Goal: Information Seeking & Learning: Learn about a topic

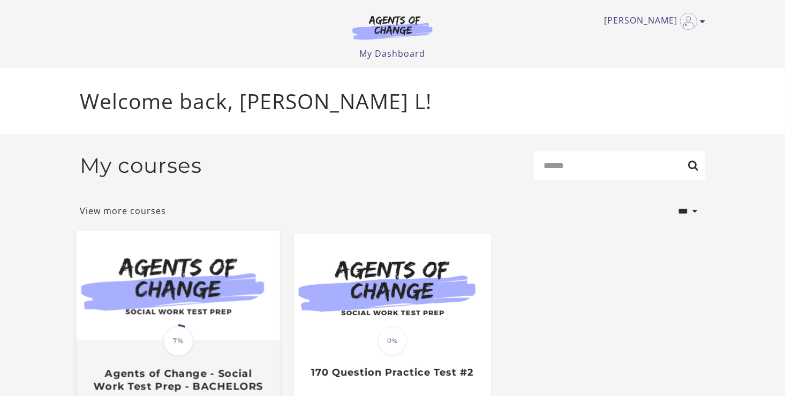
click at [186, 325] on img at bounding box center [179, 286] width 204 height 110
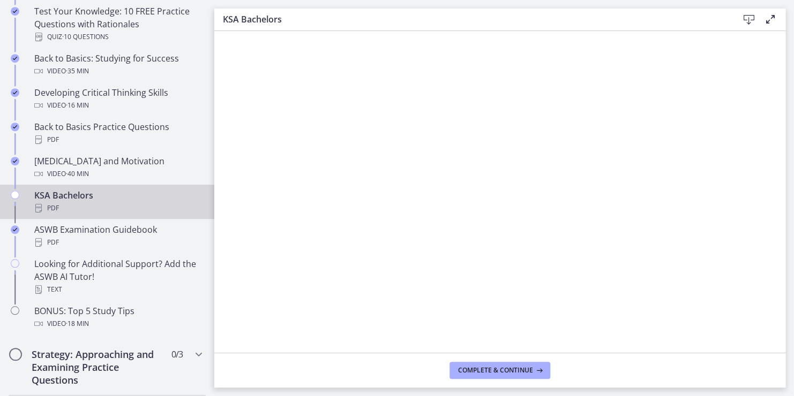
scroll to position [343, 0]
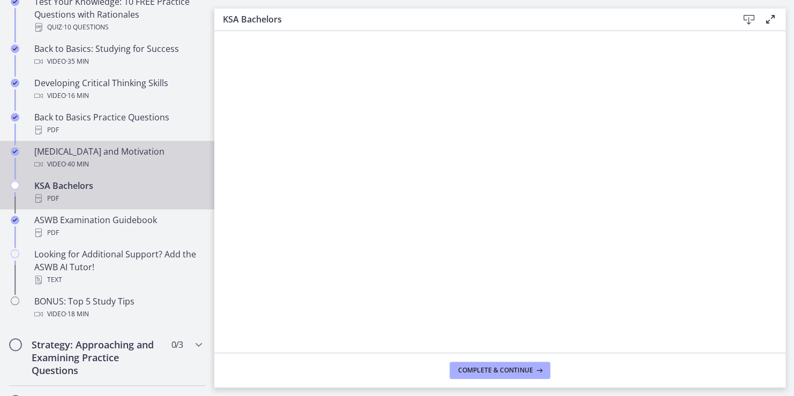
click at [84, 164] on span "· 40 min" at bounding box center [77, 164] width 23 height 13
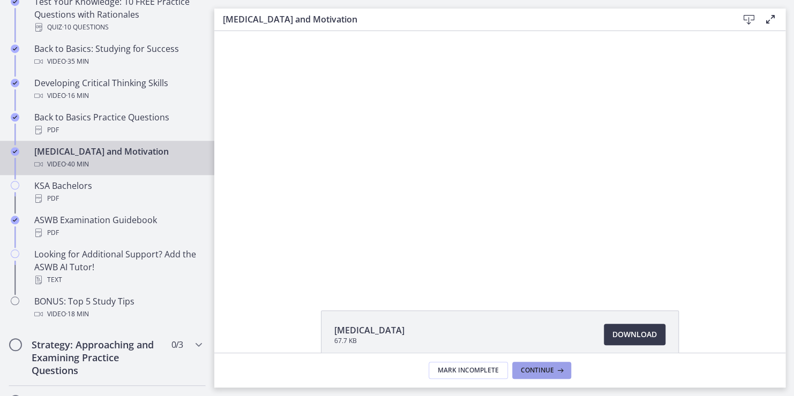
click at [538, 373] on span "Continue" at bounding box center [537, 370] width 33 height 9
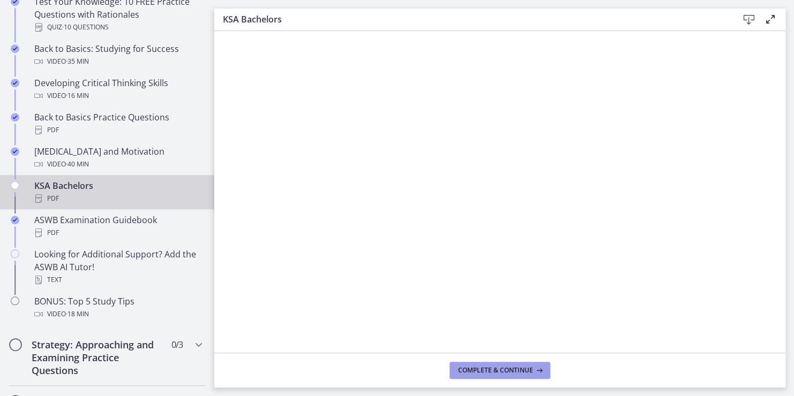
click at [538, 373] on icon at bounding box center [538, 370] width 11 height 9
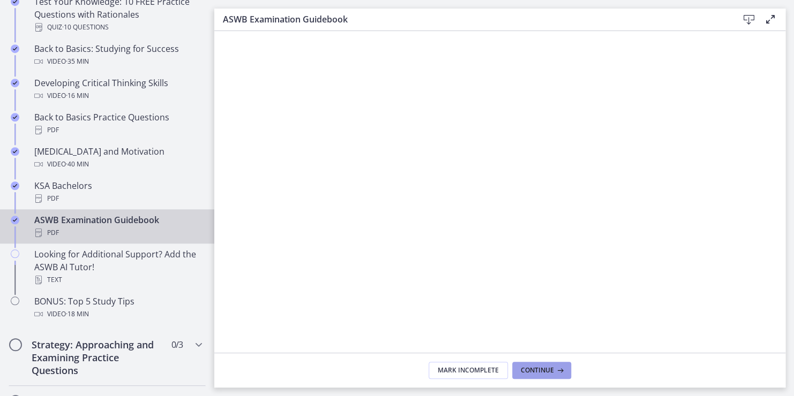
click at [538, 373] on span "Continue" at bounding box center [537, 370] width 33 height 9
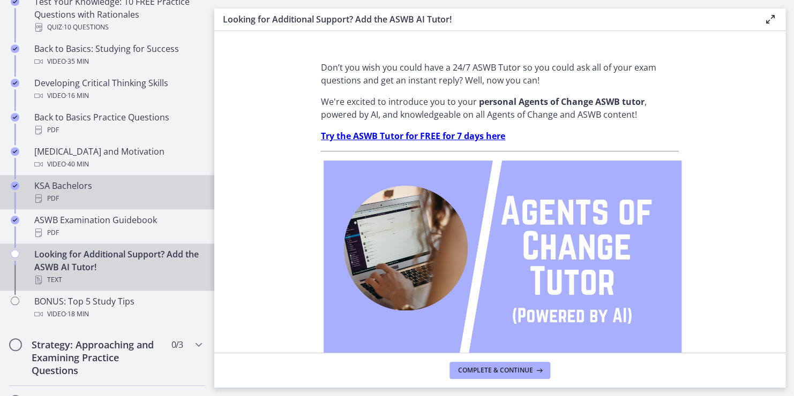
click at [67, 189] on div "KSA Bachelors PDF" at bounding box center [117, 192] width 167 height 26
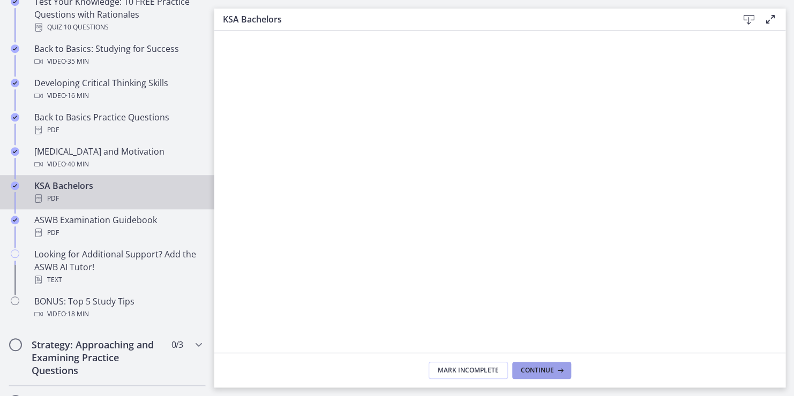
click at [538, 367] on span "Continue" at bounding box center [537, 370] width 33 height 9
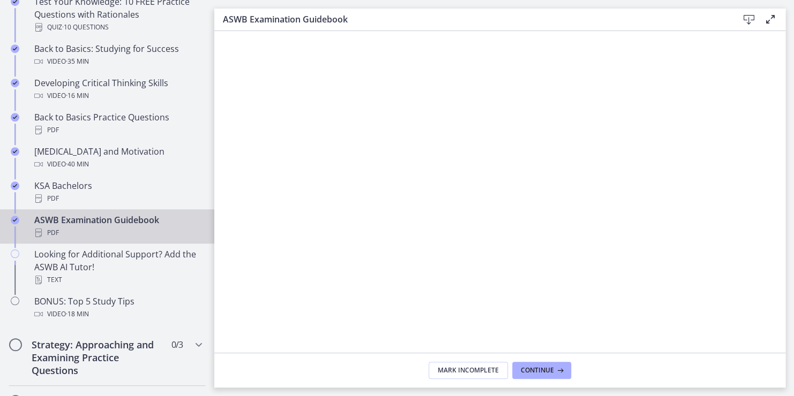
click at [793, 257] on html "Skip to main content Go to Dashboard Go to Dashboard Go to Dashboard Agents of …" at bounding box center [397, 198] width 794 height 396
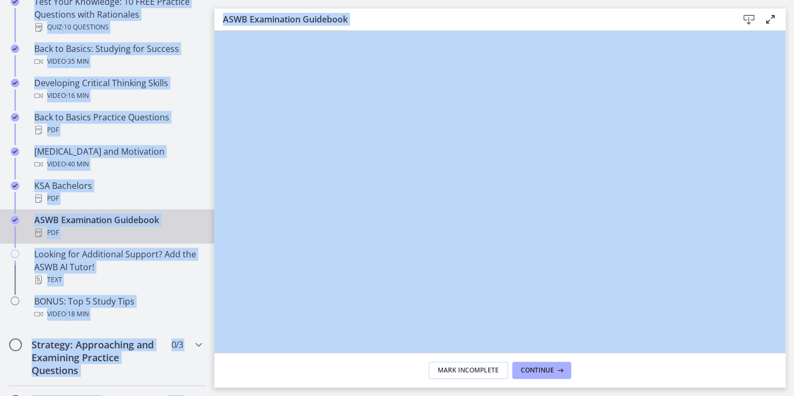
click at [793, 257] on html "Skip to main content Go to Dashboard Go to Dashboard Go to Dashboard Agents of …" at bounding box center [397, 198] width 794 height 396
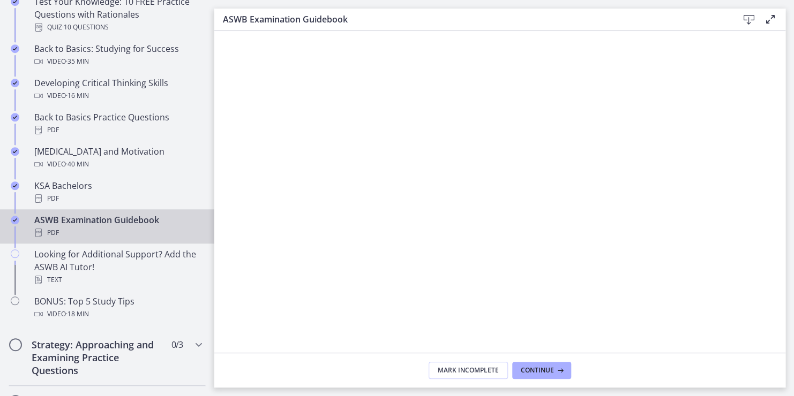
click at [785, 347] on main "ASWB Examination Guidebook Download Enable fullscreen Mark Incomplete Continue" at bounding box center [503, 198] width 579 height 396
click at [783, 353] on footer "Mark Incomplete Continue" at bounding box center [499, 370] width 571 height 35
click at [782, 353] on footer "Mark Incomplete Continue" at bounding box center [499, 370] width 571 height 35
click at [192, 346] on icon "Chapters" at bounding box center [198, 344] width 13 height 13
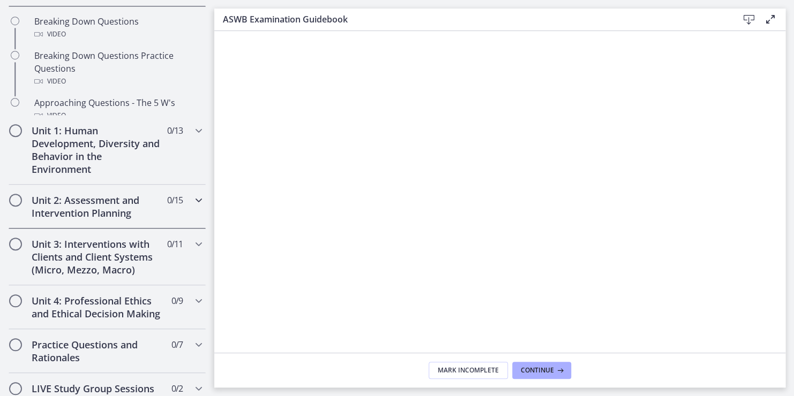
click at [189, 346] on div "Getting Started: Studying for Success 9 / 11 Completed Welcome to Agents of Cha…" at bounding box center [107, 242] width 214 height 763
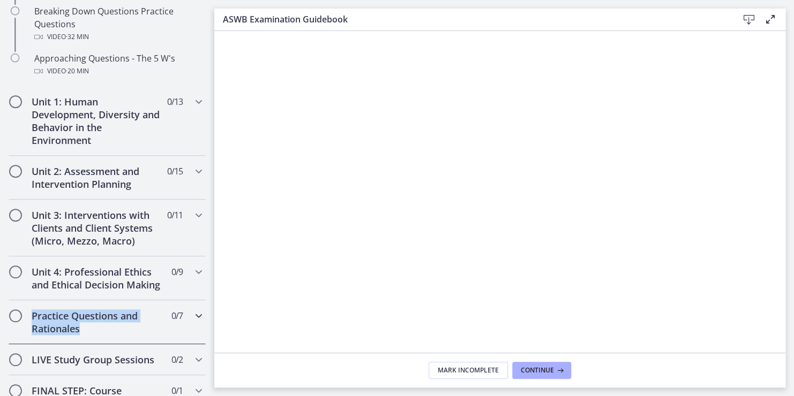
click at [189, 344] on div "Practice Questions and Rationales 0 / 7 Completed" at bounding box center [107, 322] width 197 height 44
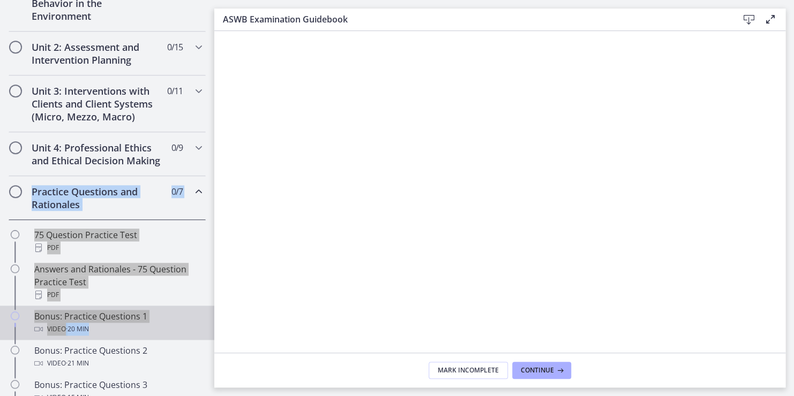
click at [200, 321] on link "Bonus: Practice Questions 1 Video · 20 min" at bounding box center [107, 323] width 214 height 34
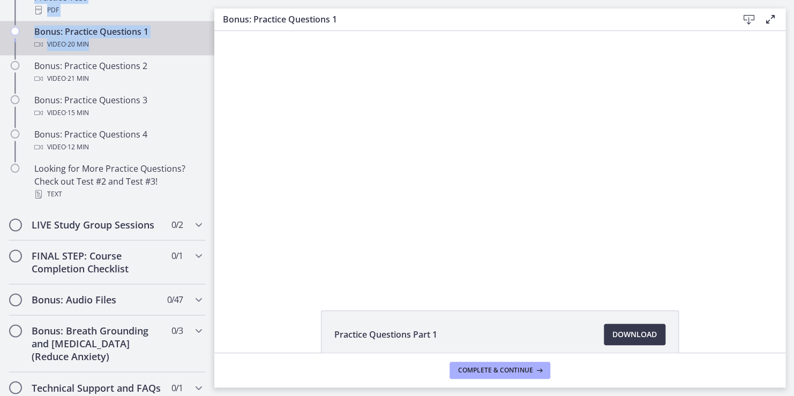
scroll to position [664, 0]
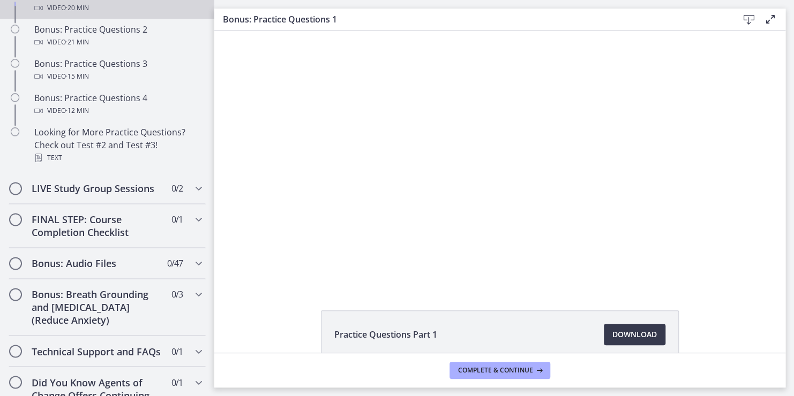
click at [229, 292] on div "Practice Questions Part 1 Download Opens in a new window" at bounding box center [499, 192] width 571 height 322
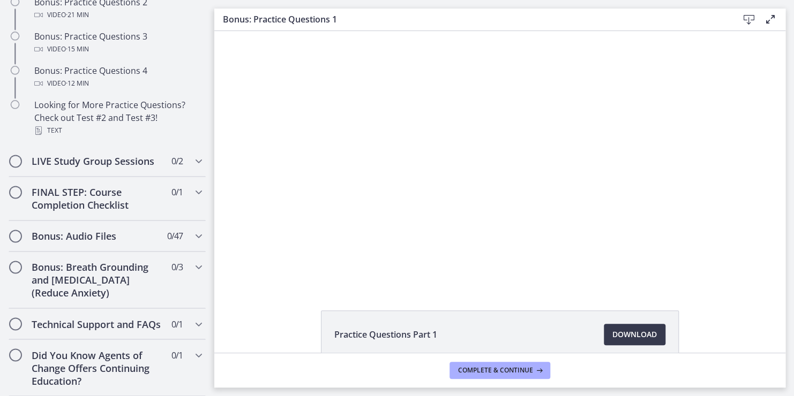
scroll to position [714, 0]
drag, startPoint x: 208, startPoint y: 389, endPoint x: 5, endPoint y: 102, distance: 352.0
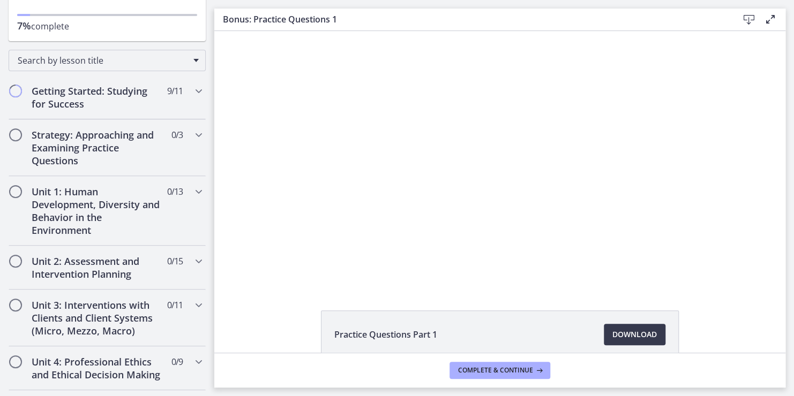
scroll to position [150, 0]
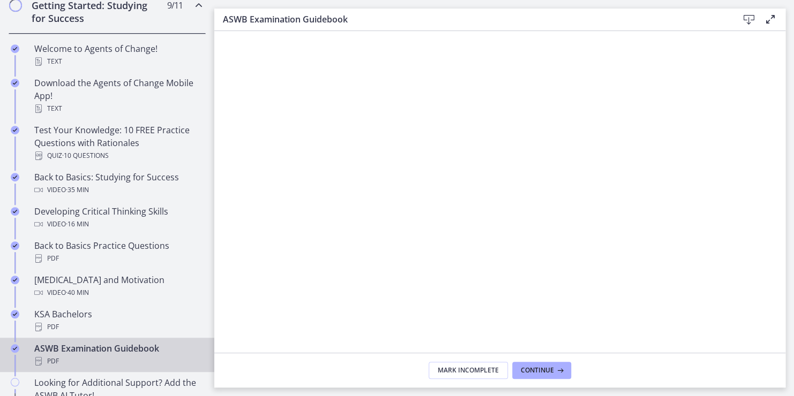
scroll to position [236, 0]
